Goal: Communication & Community: Answer question/provide support

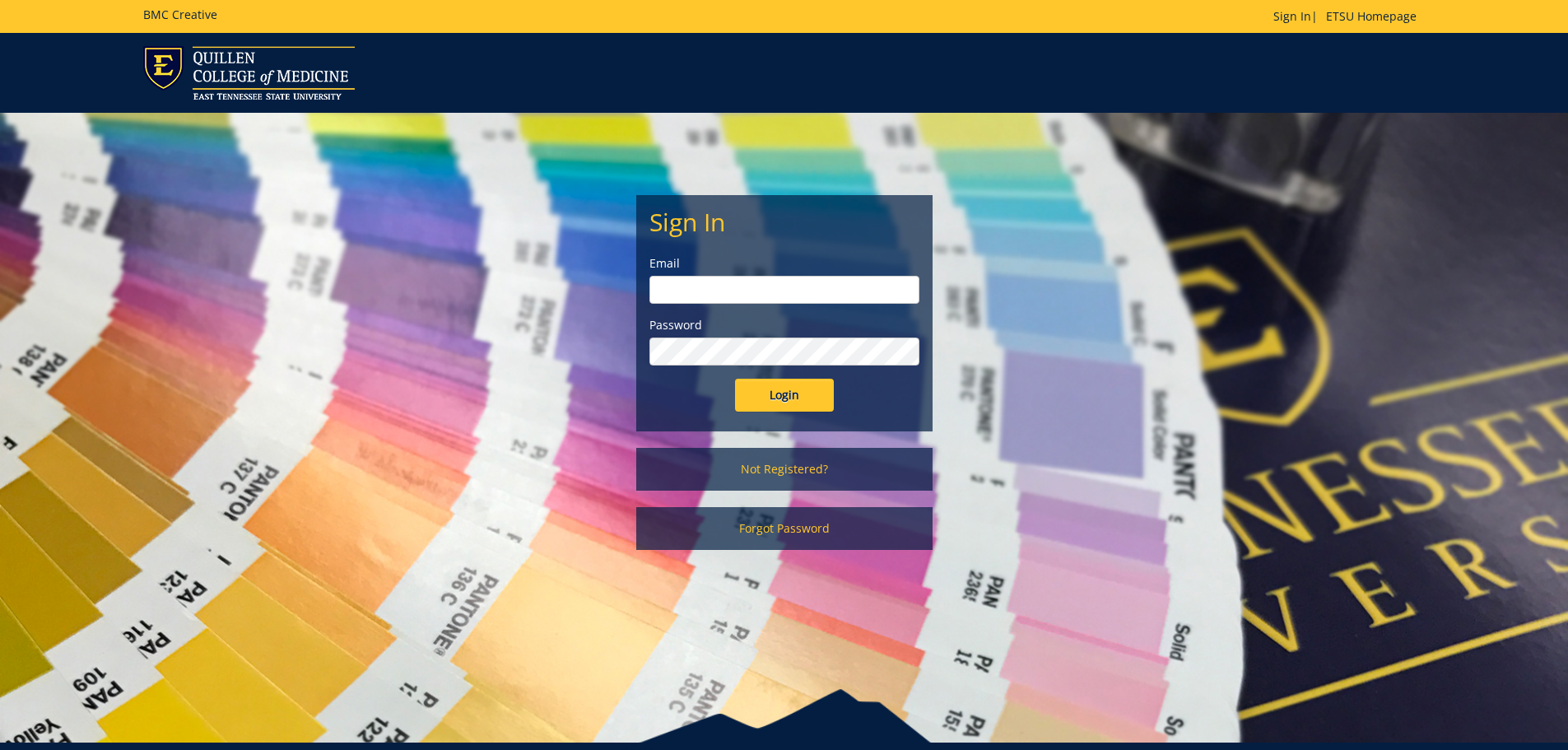
type input "[EMAIL_ADDRESS][DOMAIN_NAME]"
click at [785, 400] on input "Login" at bounding box center [784, 395] width 99 height 33
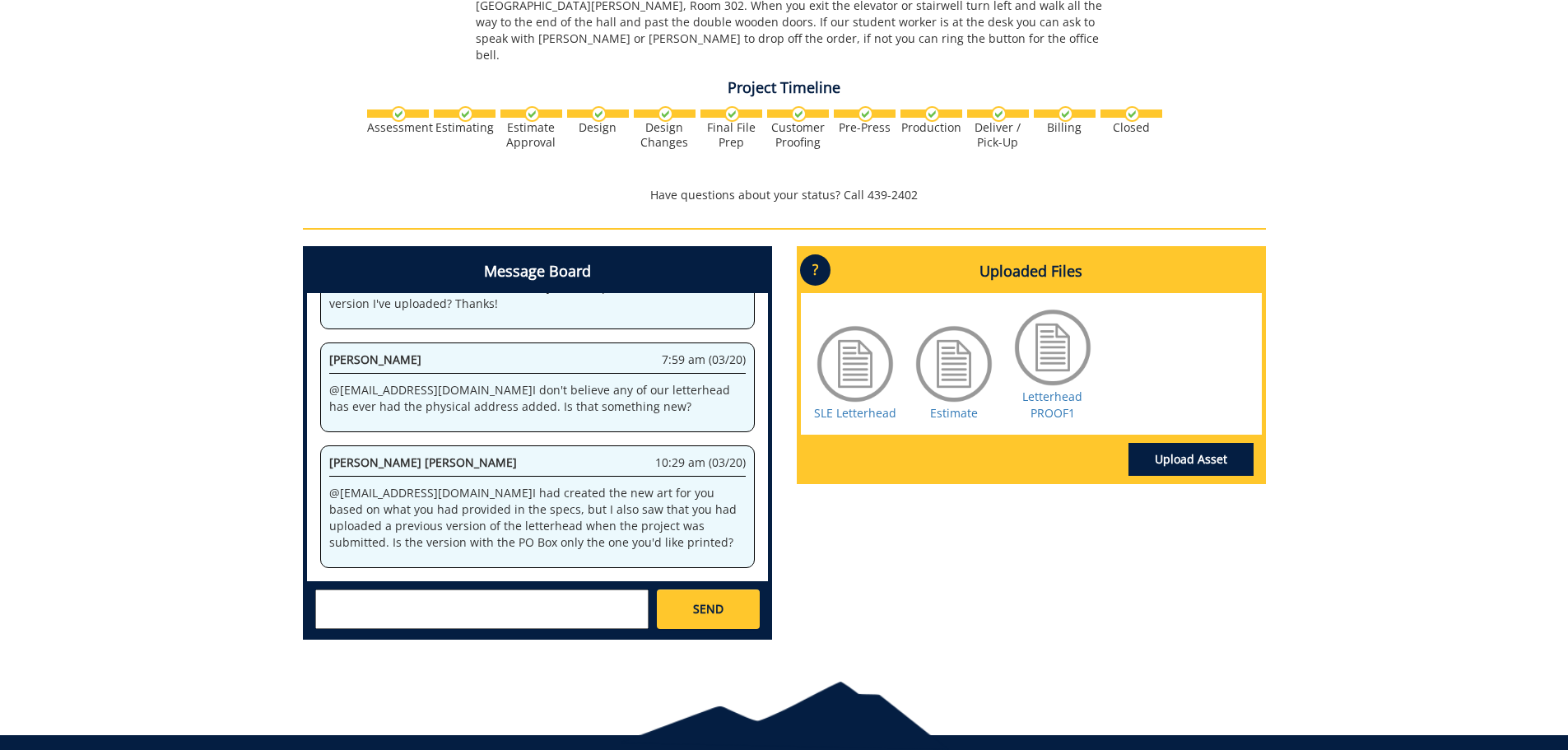
scroll to position [788, 0]
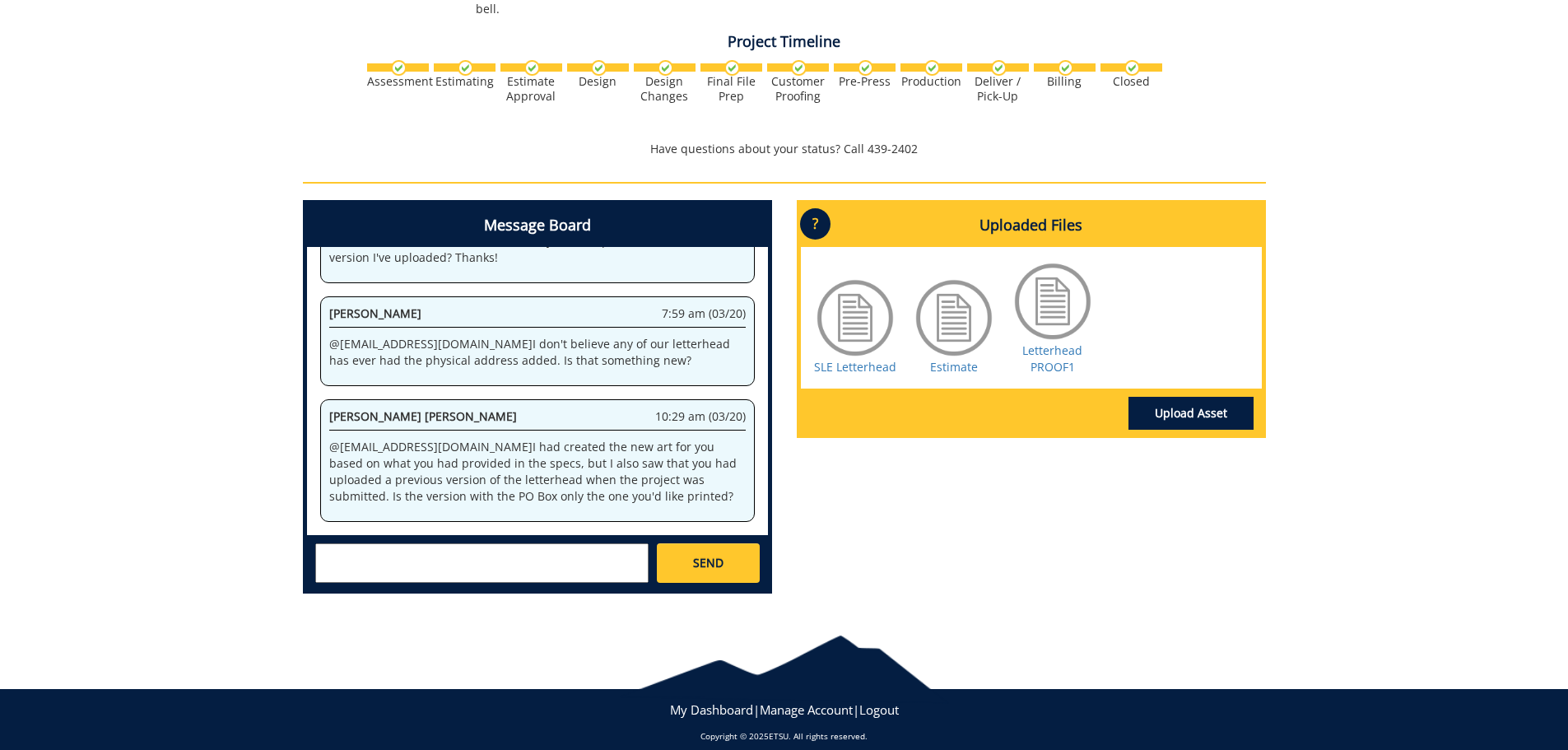
click at [413, 552] on textarea at bounding box center [481, 563] width 333 height 39
type textarea "c"
type textarea "2"
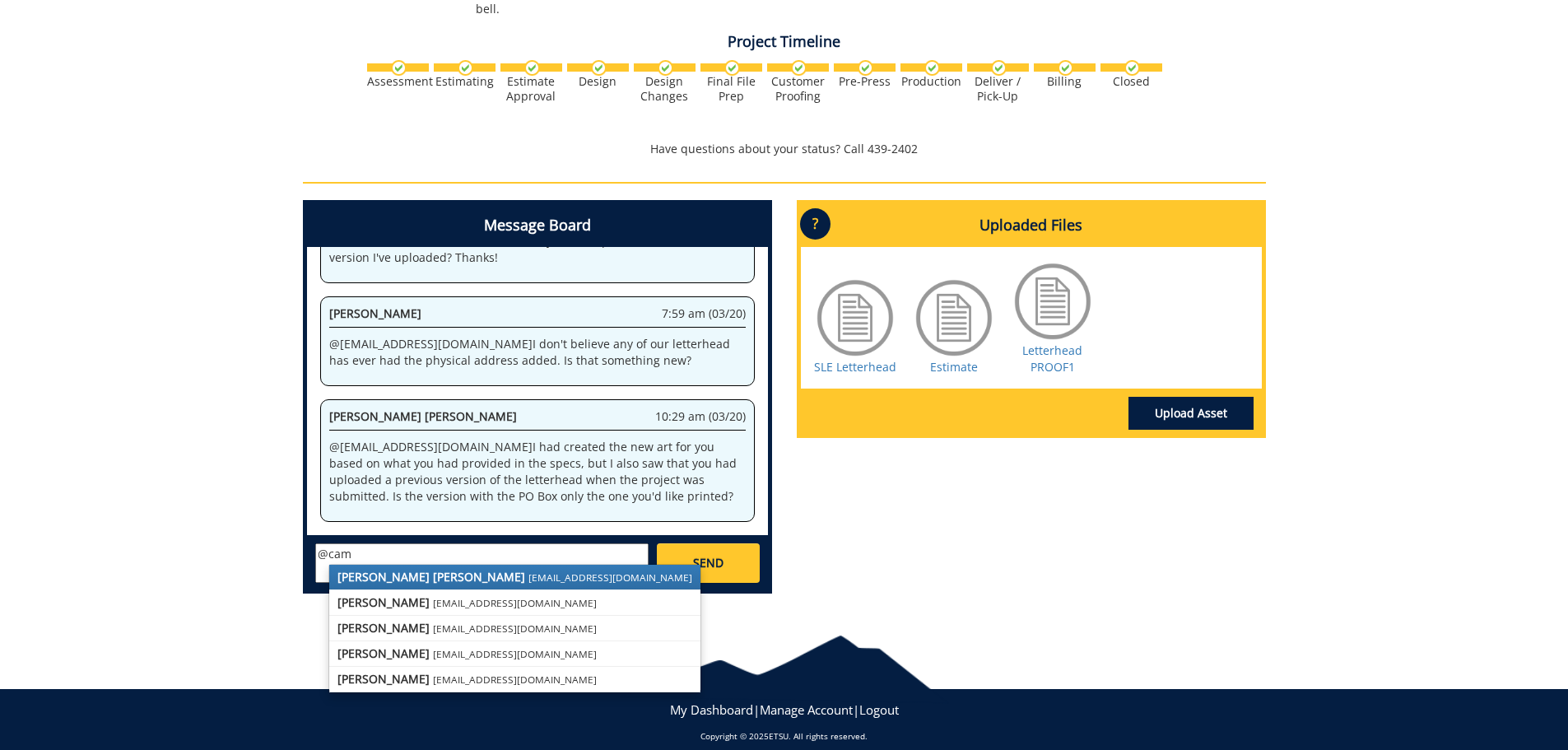
click at [418, 569] on strong "[PERSON_NAME] [PERSON_NAME]" at bounding box center [432, 576] width 188 height 16
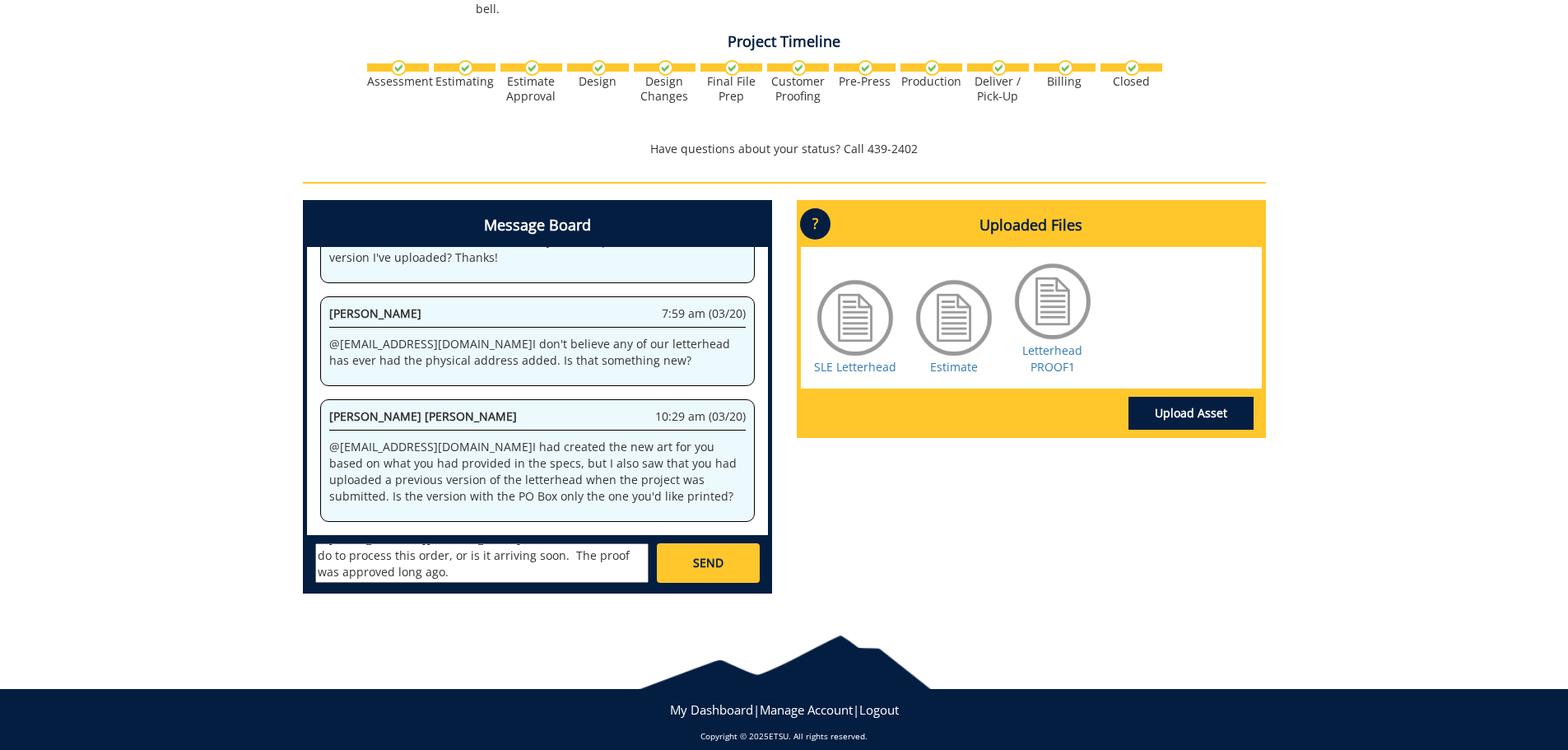
scroll to position [46, 0]
paste textarea "Business Card account:"
click at [408, 556] on textarea "@[EMAIL_ADDRESS][DOMAIN_NAME] What do we need to do to process this order, or i…" at bounding box center [481, 563] width 333 height 39
paste textarea "10-26000-100000-100-74110-400-999-999-999-999-99"
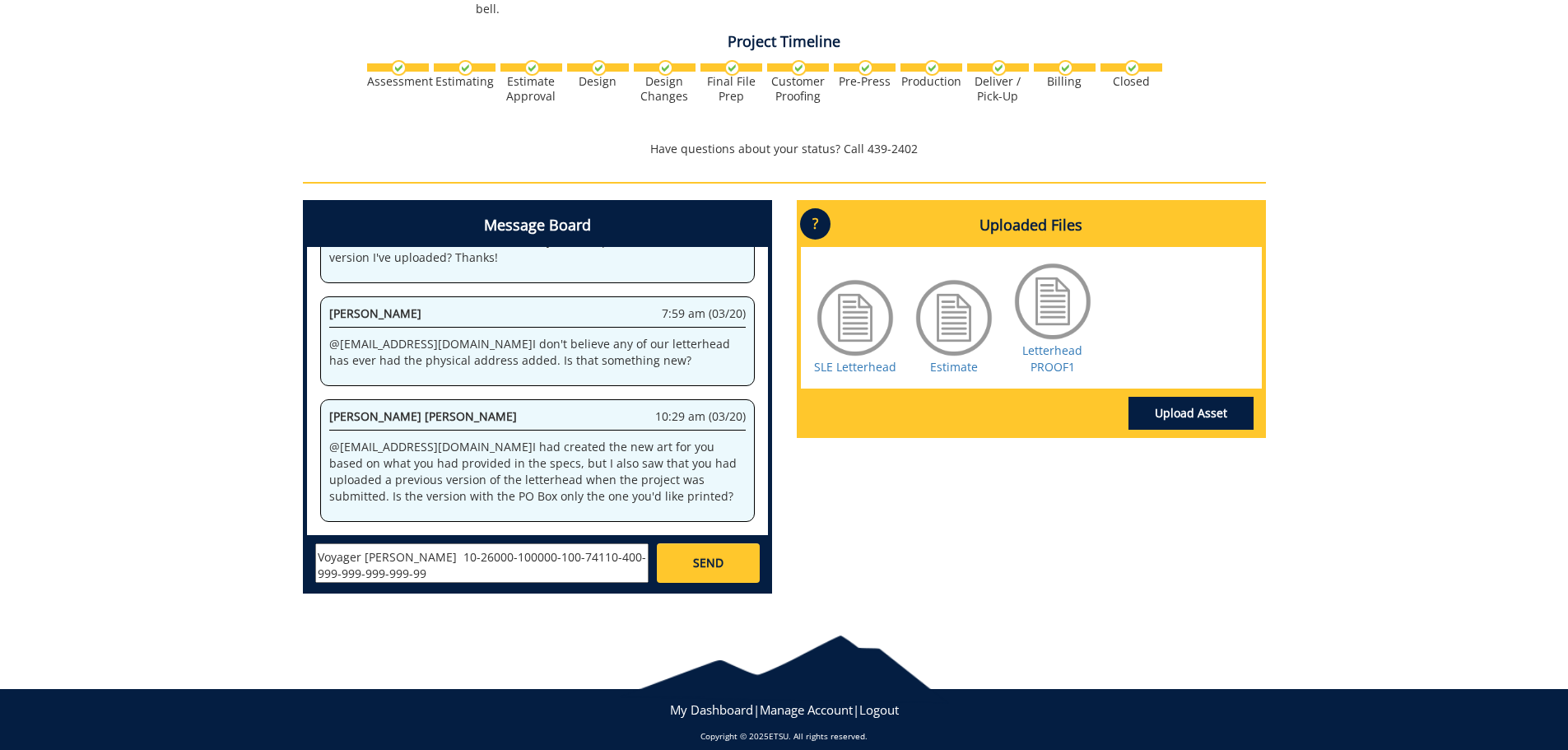
click at [394, 546] on textarea "@[EMAIL_ADDRESS][DOMAIN_NAME] What do we need to do to process this order, or i…" at bounding box center [481, 563] width 333 height 39
type textarea "@[EMAIL_ADDRESS][DOMAIN_NAME] What do we need to do to process this order, or i…"
click at [702, 555] on span "SEND" at bounding box center [708, 563] width 30 height 17
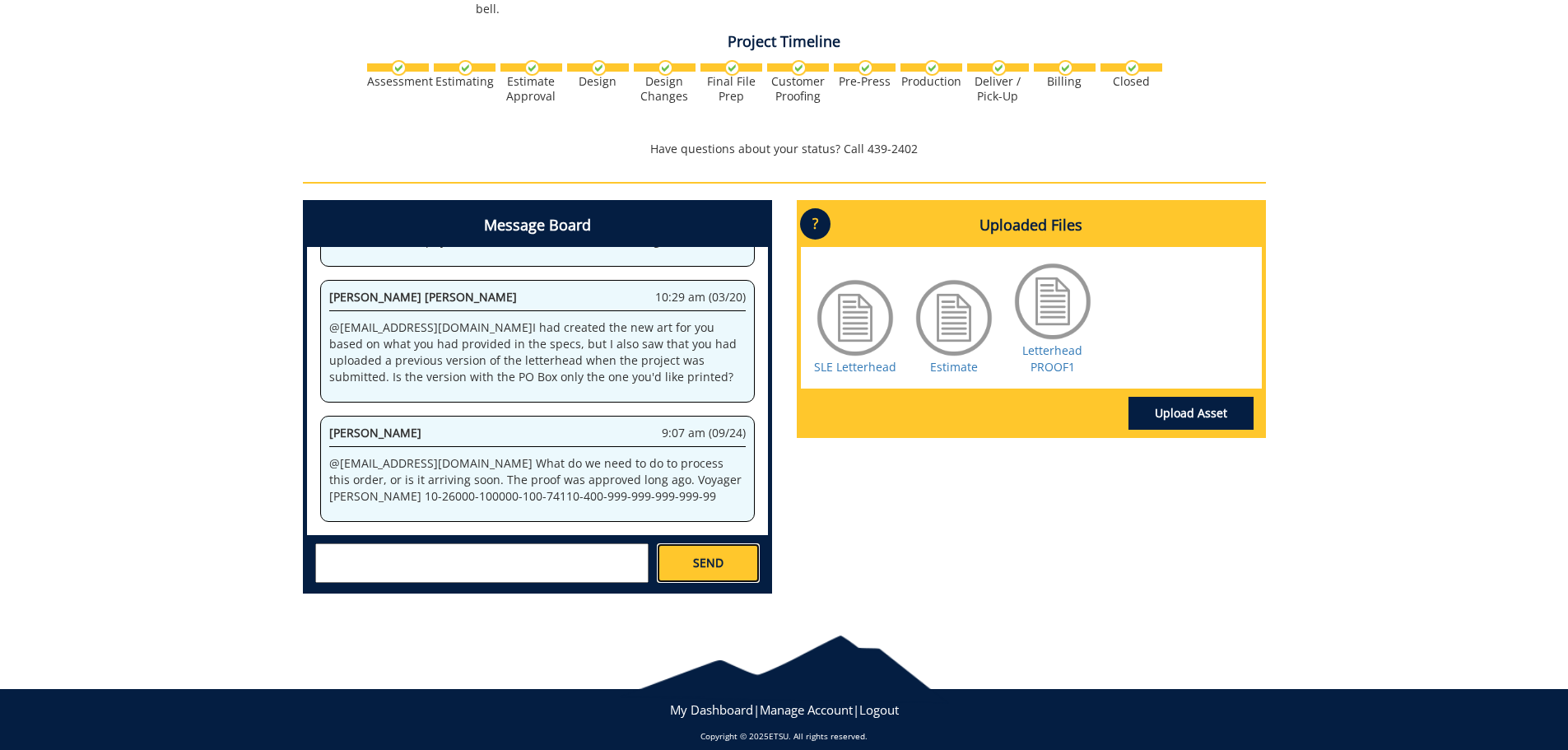
scroll to position [1664, 0]
